Goal: Find specific page/section: Find specific page/section

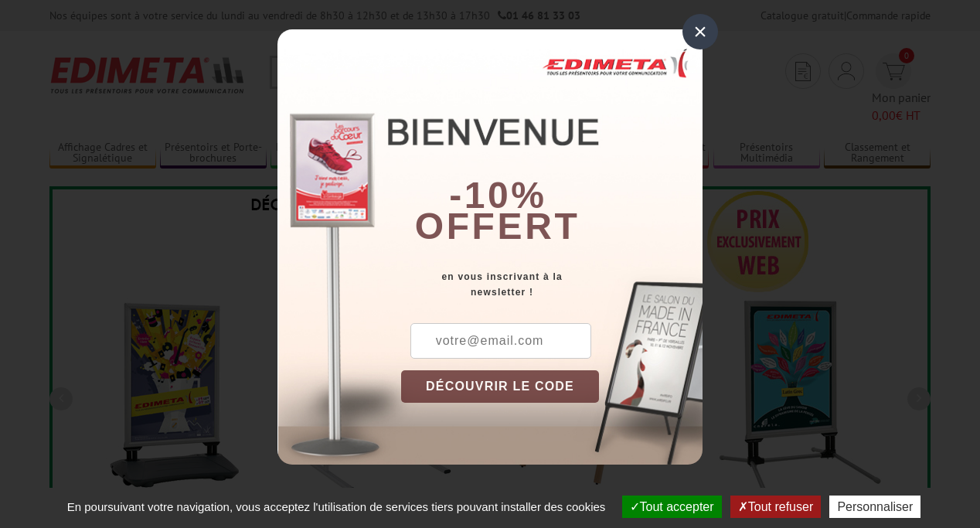
click at [665, 506] on button "Tout accepter" at bounding box center [672, 506] width 100 height 22
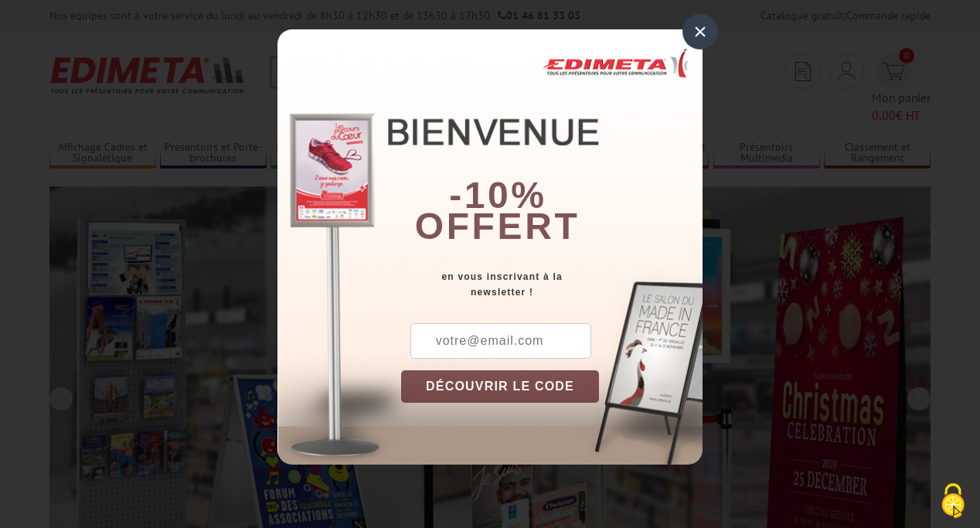
click at [700, 32] on div "×" at bounding box center [701, 32] width 36 height 36
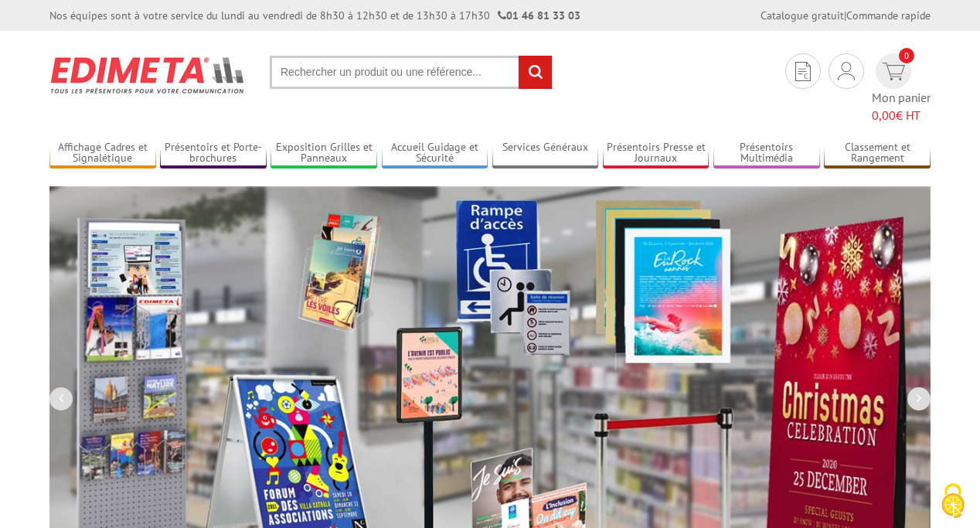
click at [0, 0] on div "Nos équipes sont à votre service du [DATE] au [DATE] de 8h30 à 12h30 et de 13h3…" at bounding box center [490, 15] width 980 height 31
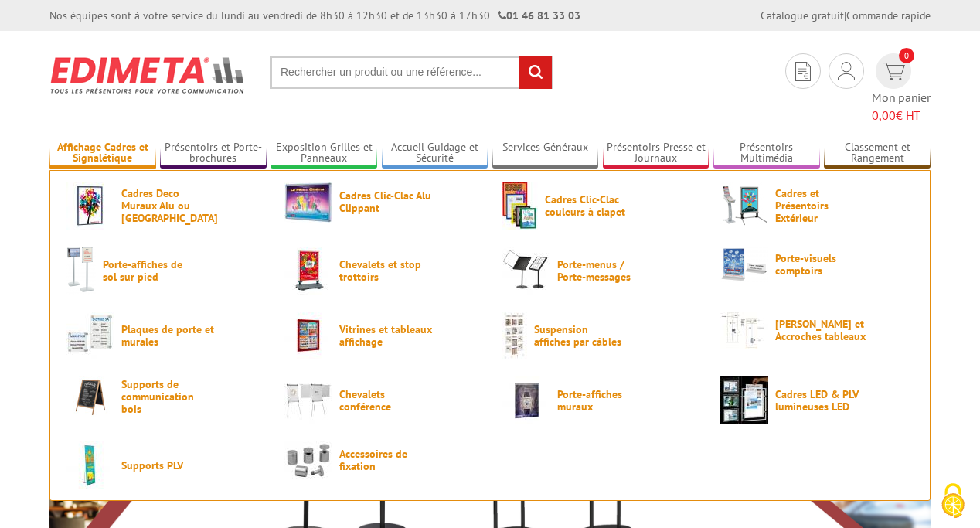
click at [102, 141] on link "Affichage Cadres et Signalétique" at bounding box center [102, 154] width 107 height 26
